Goal: Check status: Check status

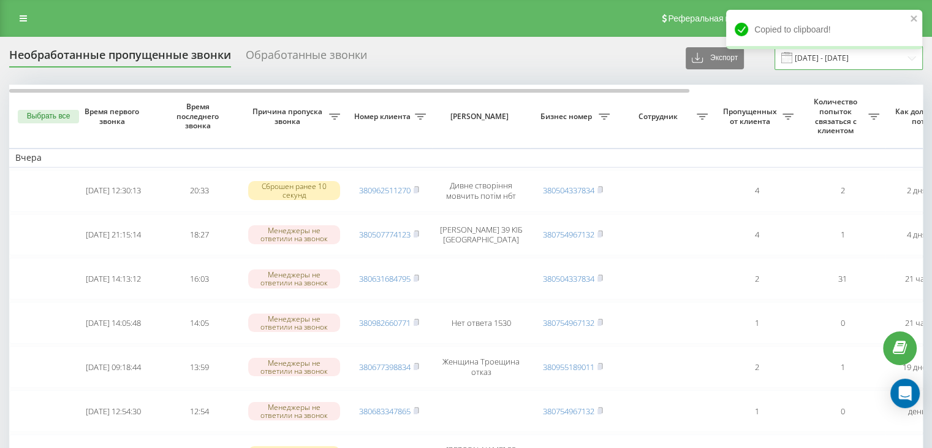
click at [821, 59] on input "[DATE] - [DATE]" at bounding box center [849, 58] width 148 height 24
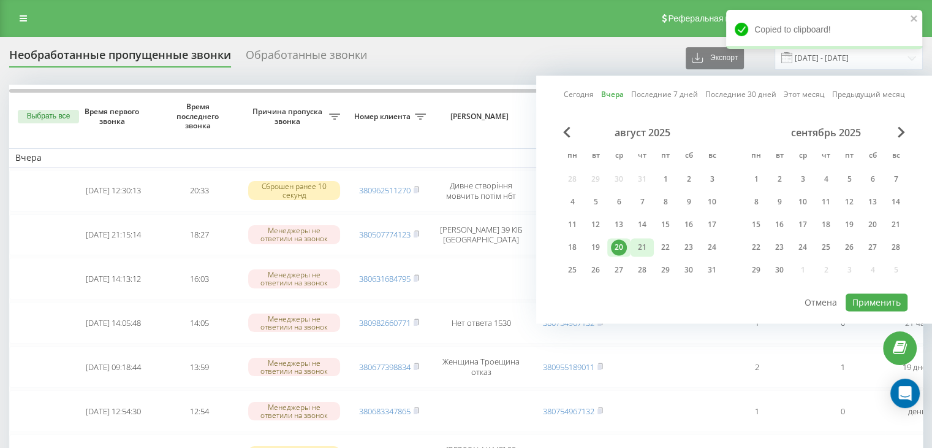
click at [636, 245] on div "21" at bounding box center [643, 247] width 16 height 16
click at [856, 293] on button "Применить" at bounding box center [877, 302] width 62 height 18
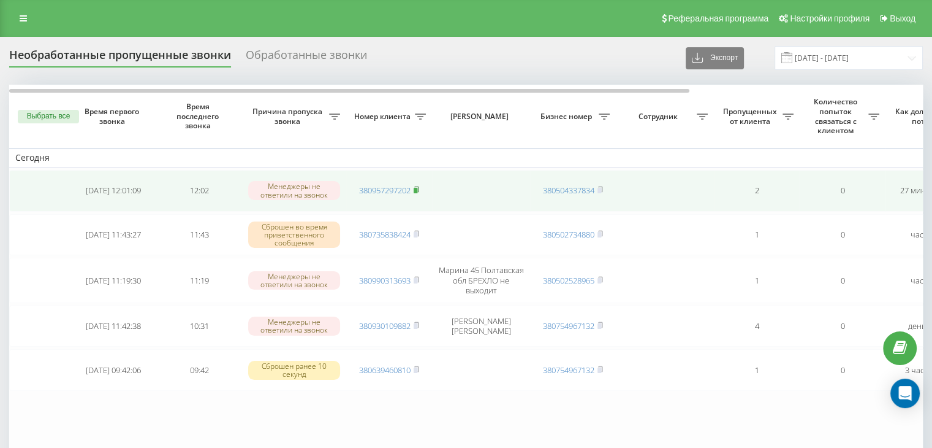
click at [417, 188] on rect at bounding box center [416, 191] width 4 height 6
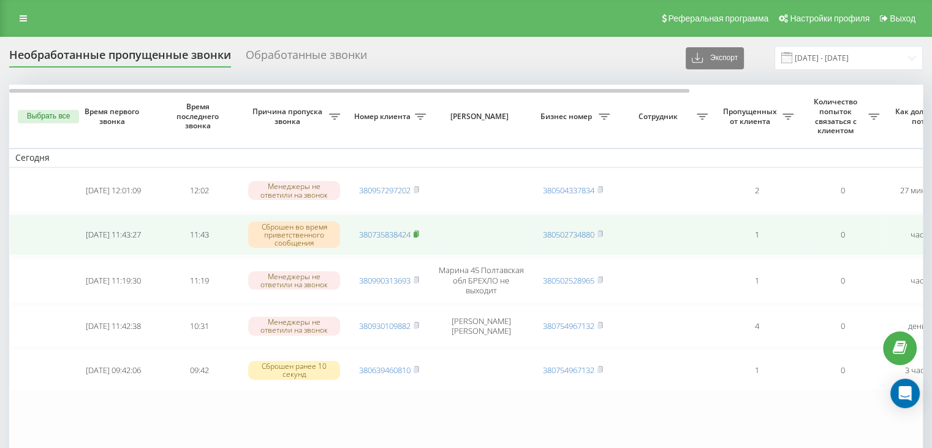
click at [419, 230] on icon at bounding box center [417, 233] width 6 height 7
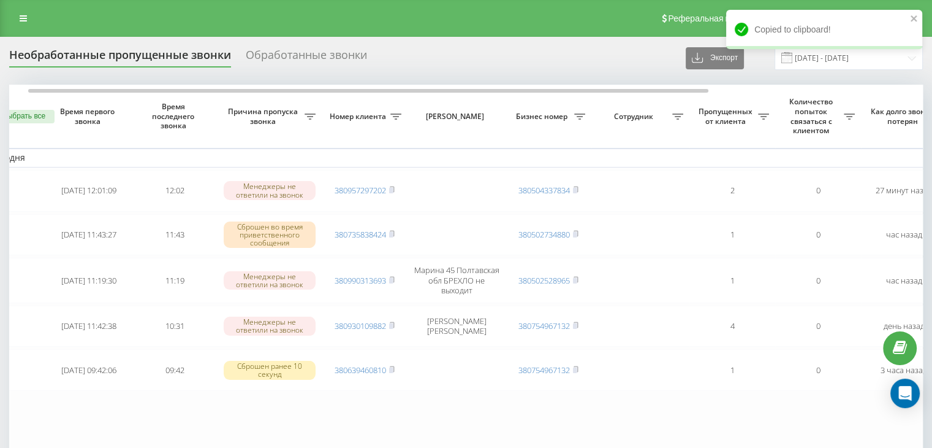
scroll to position [0, 6]
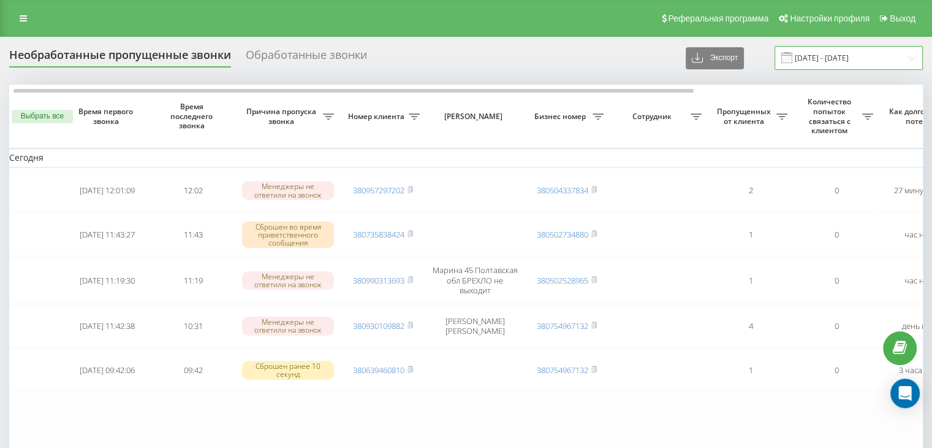
click at [851, 46] on input "21.08.2025 - 21.08.2025" at bounding box center [849, 58] width 148 height 24
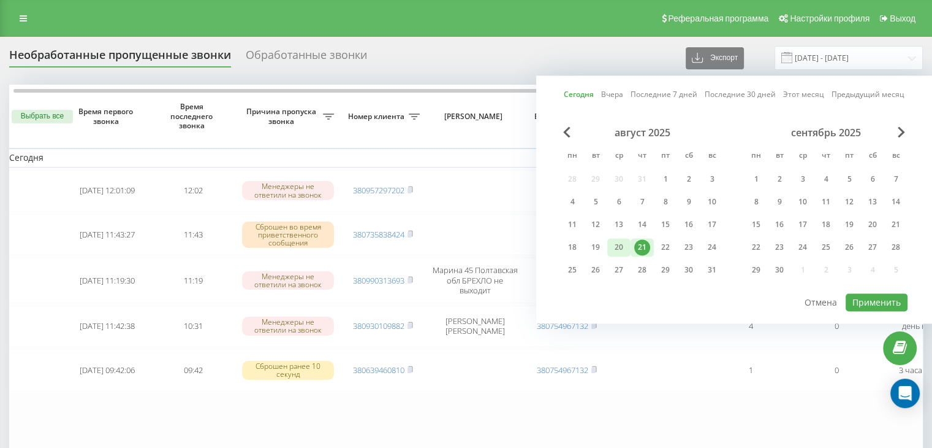
click at [620, 245] on div "20" at bounding box center [619, 247] width 16 height 16
click at [863, 300] on button "Применить" at bounding box center [877, 302] width 62 height 18
type input "[DATE] - [DATE]"
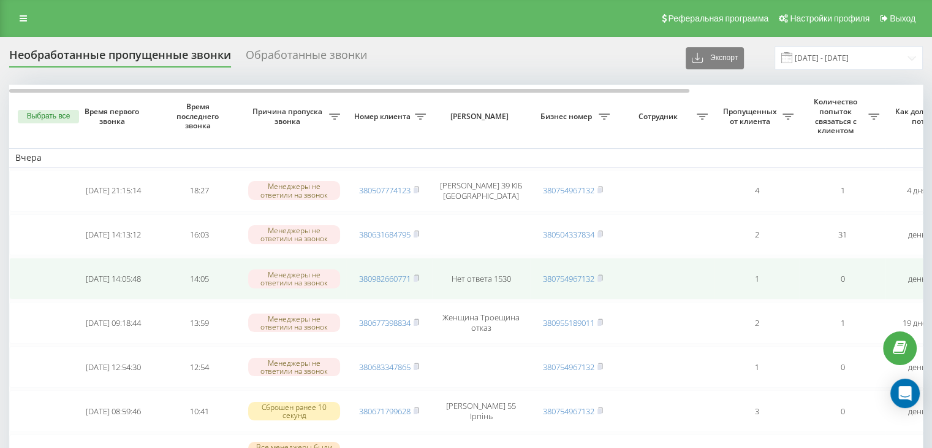
scroll to position [61, 0]
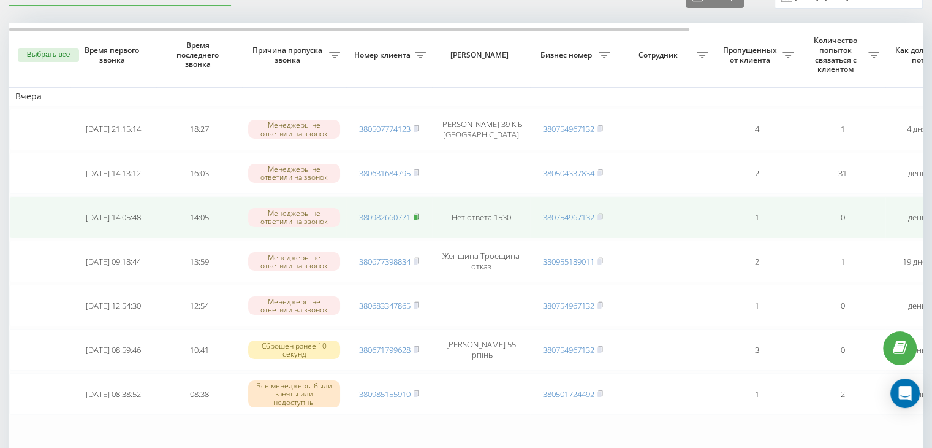
click at [419, 213] on icon at bounding box center [416, 216] width 4 height 6
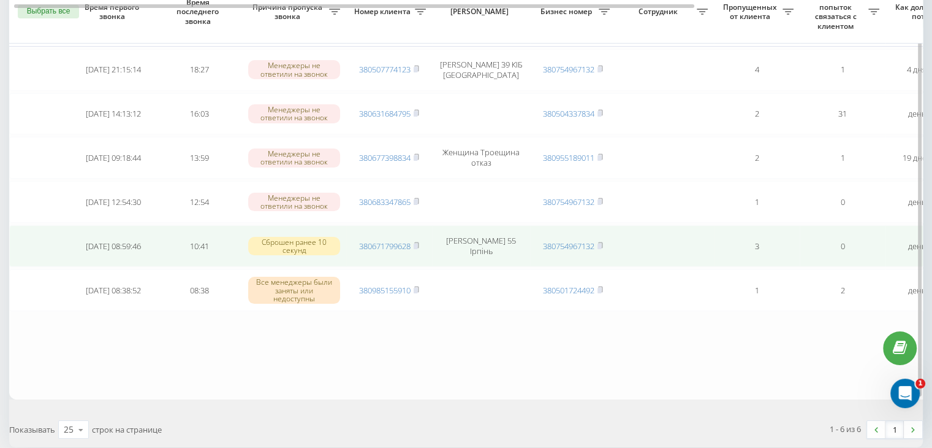
scroll to position [123, 0]
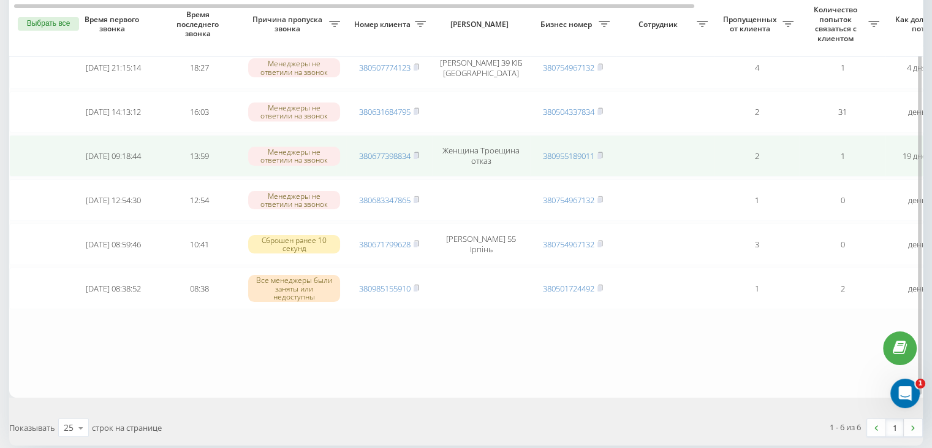
click at [417, 153] on rect at bounding box center [416, 156] width 4 height 6
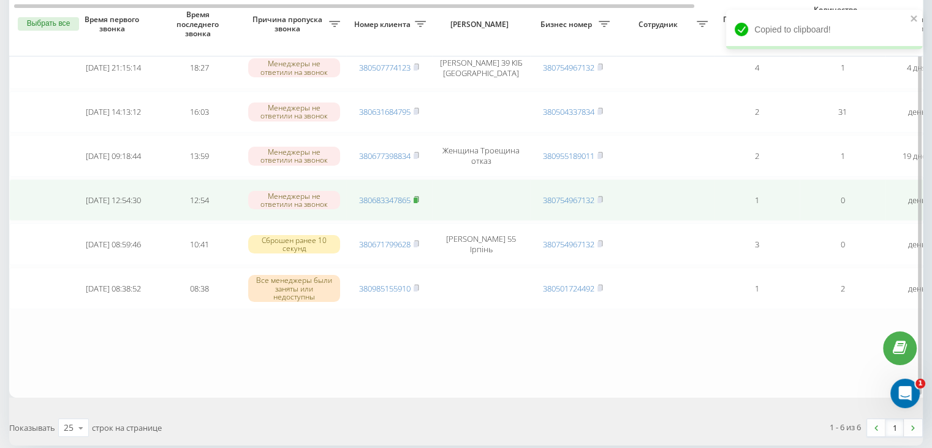
click at [417, 199] on rect at bounding box center [416, 200] width 4 height 6
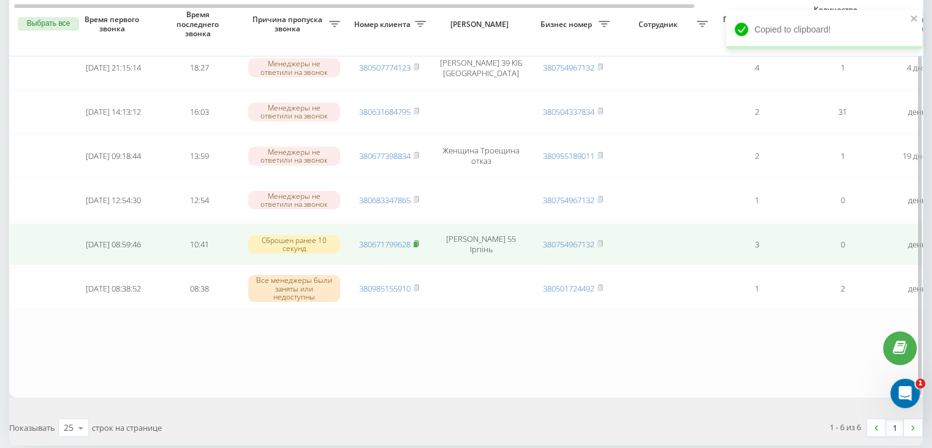
click at [417, 242] on rect at bounding box center [416, 245] width 4 height 6
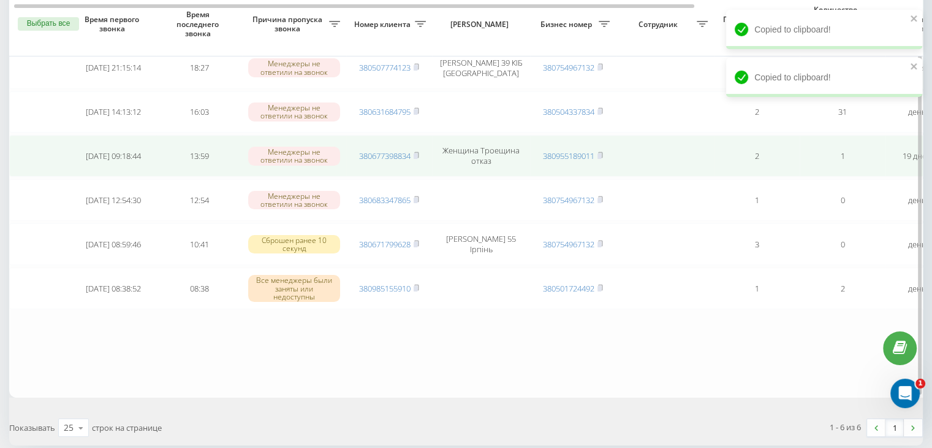
drag, startPoint x: 88, startPoint y: 349, endPoint x: 104, endPoint y: 150, distance: 199.3
click at [88, 349] on table "Вчера [DATE] 21:15:14 18:27 Менеджеры не ответили на звонок 380507774123 [PERSO…" at bounding box center [622, 179] width 1226 height 435
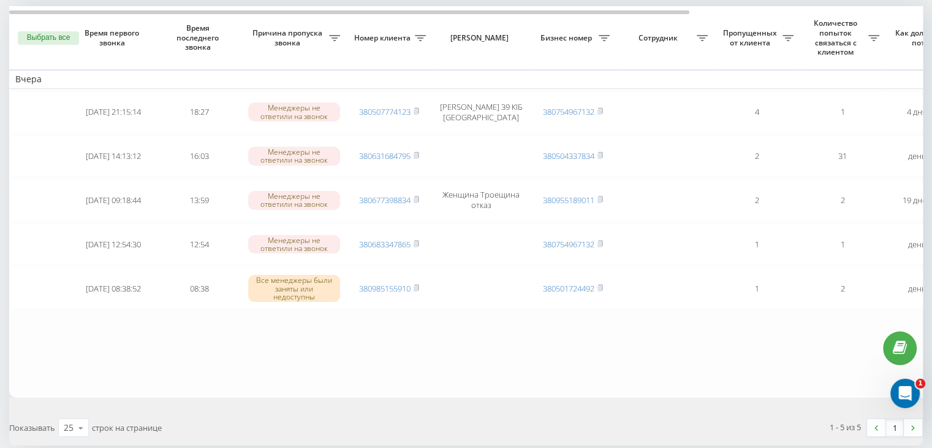
drag, startPoint x: 45, startPoint y: 357, endPoint x: 88, endPoint y: 257, distance: 107.9
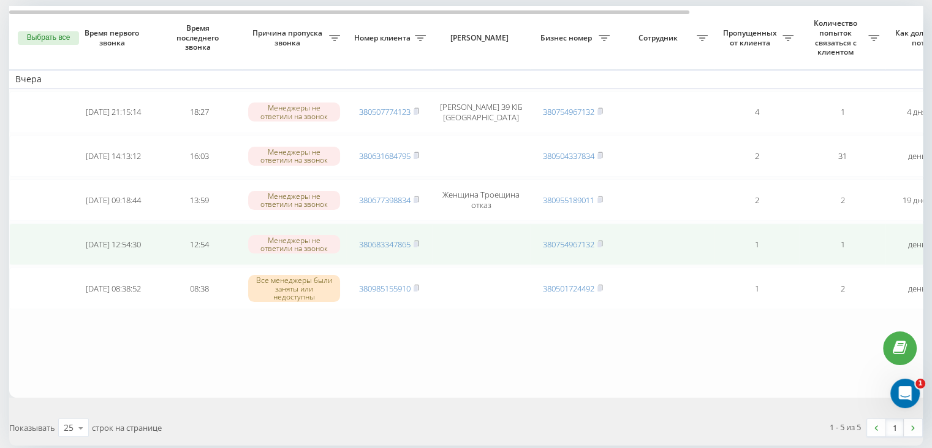
click at [45, 356] on table "Вчера 2025-08-17 21:15:14 18:27 Менеджеры не ответили на звонок 380507774123 Ол…" at bounding box center [622, 201] width 1226 height 391
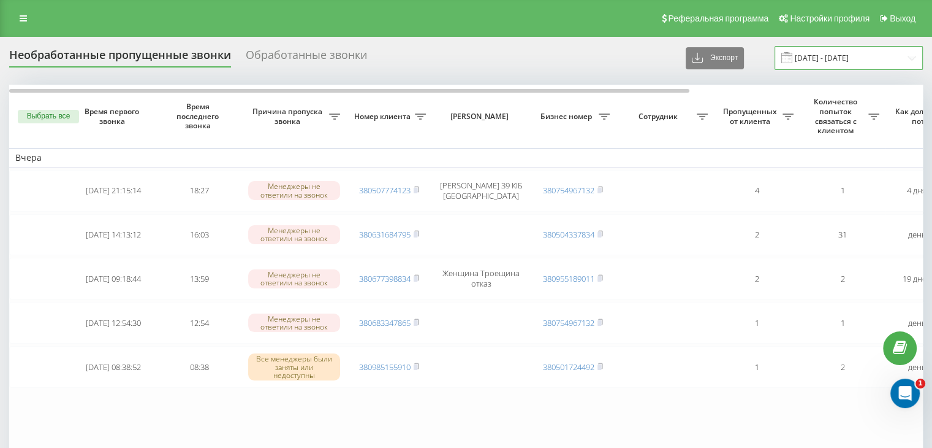
drag, startPoint x: 821, startPoint y: 55, endPoint x: 810, endPoint y: 68, distance: 17.0
click at [821, 55] on input "[DATE] - [DATE]" at bounding box center [849, 58] width 148 height 24
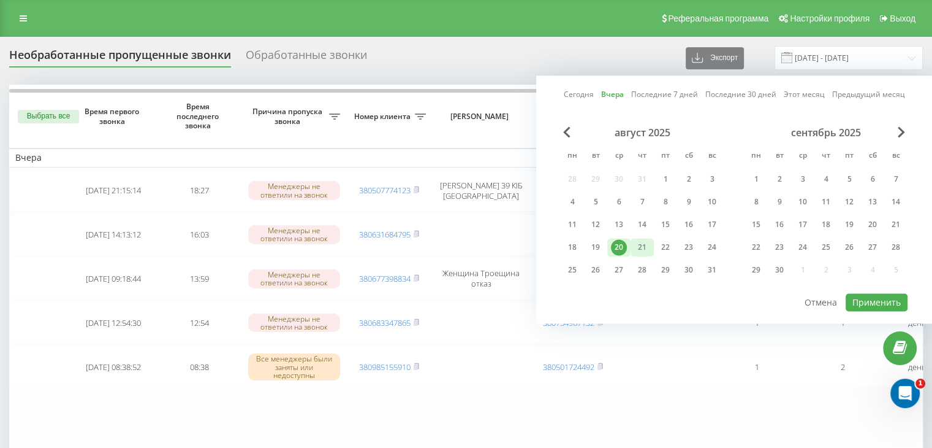
click at [644, 239] on div "21" at bounding box center [643, 247] width 16 height 16
click at [867, 299] on button "Применить" at bounding box center [877, 302] width 62 height 18
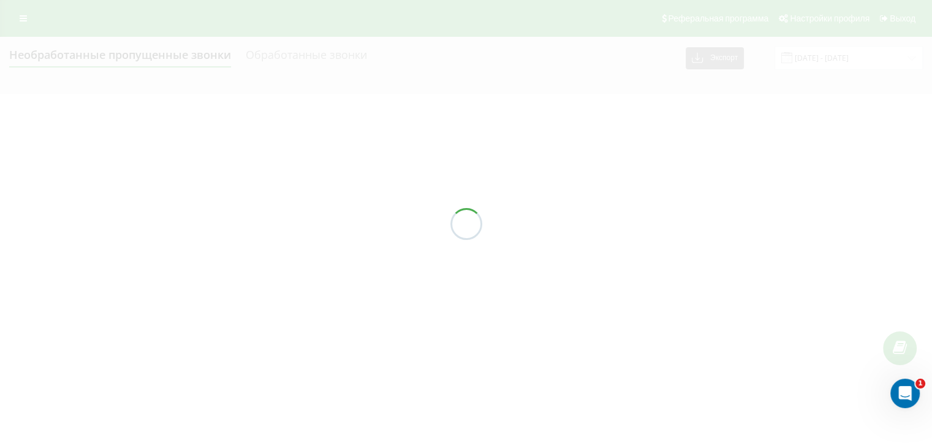
type input "21.08.2025 - 21.08.2025"
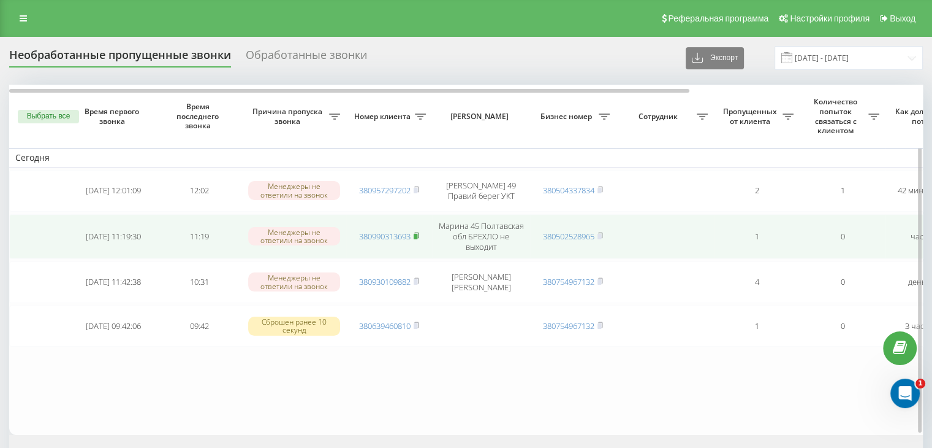
click at [419, 232] on icon at bounding box center [416, 235] width 4 height 6
